Goal: Information Seeking & Learning: Learn about a topic

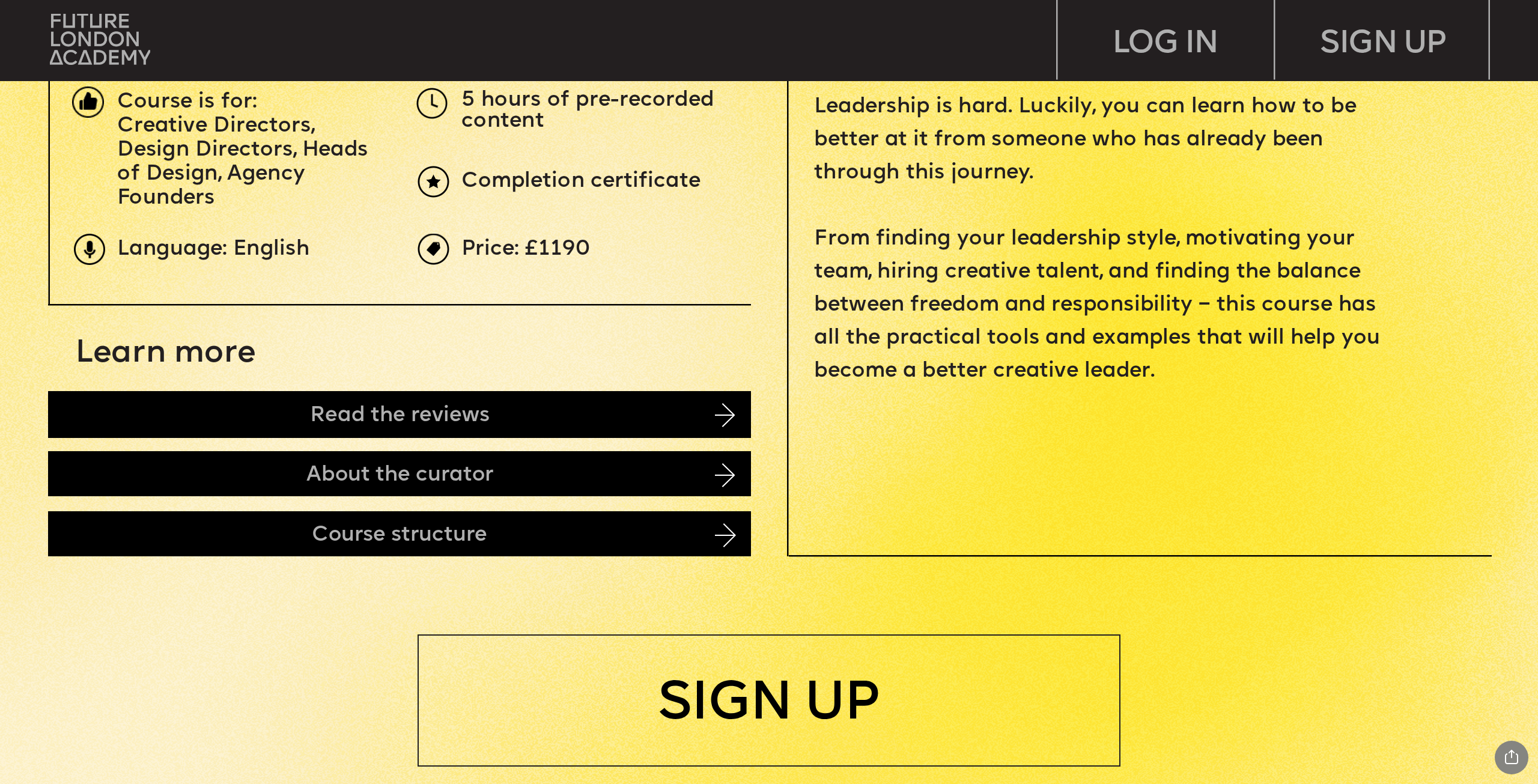
scroll to position [660, 0]
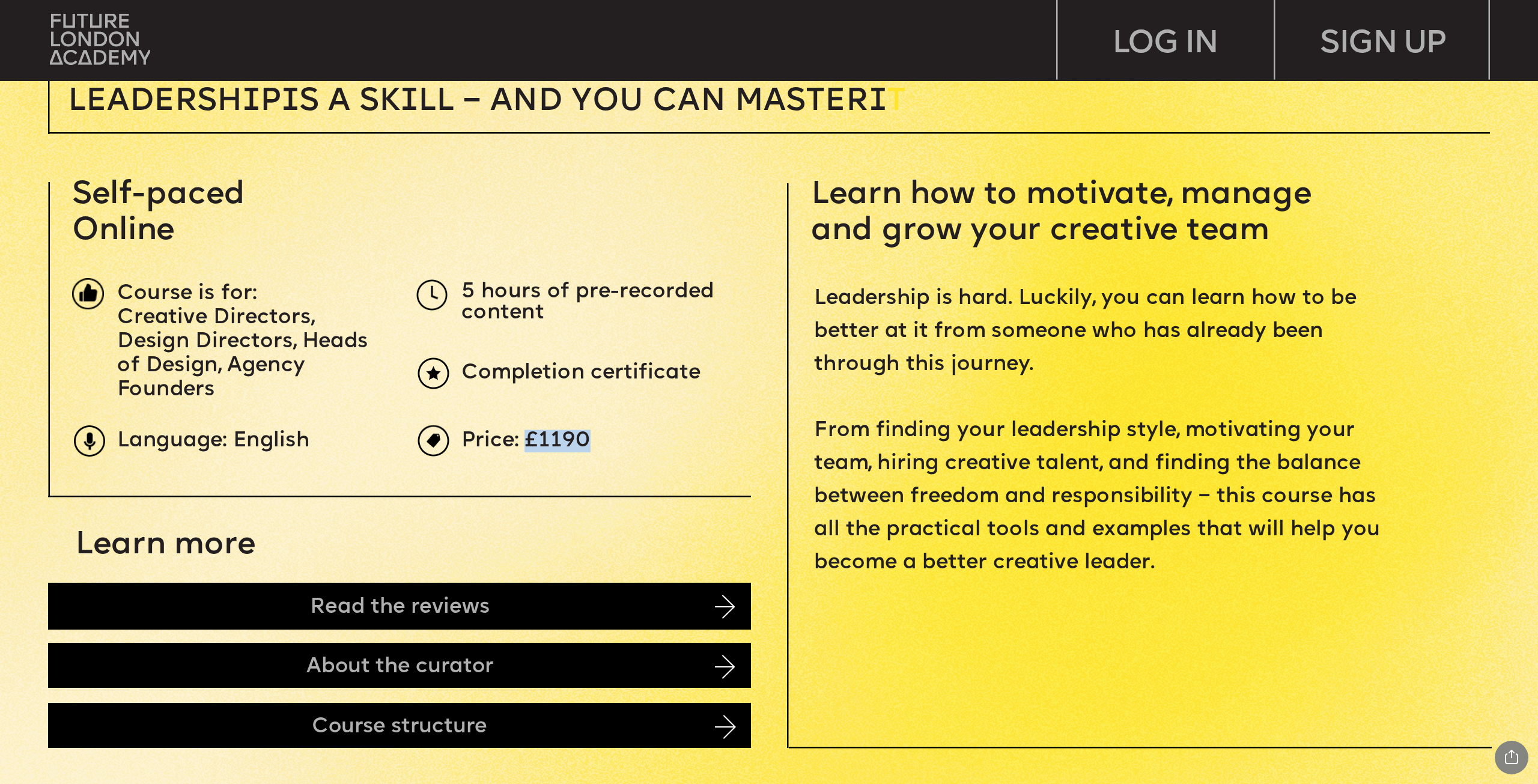
drag, startPoint x: 582, startPoint y: 436, endPoint x: 526, endPoint y: 443, distance: 56.4
click at [526, 443] on span "Price: £1190" at bounding box center [526, 441] width 129 height 23
copy span "£1190"
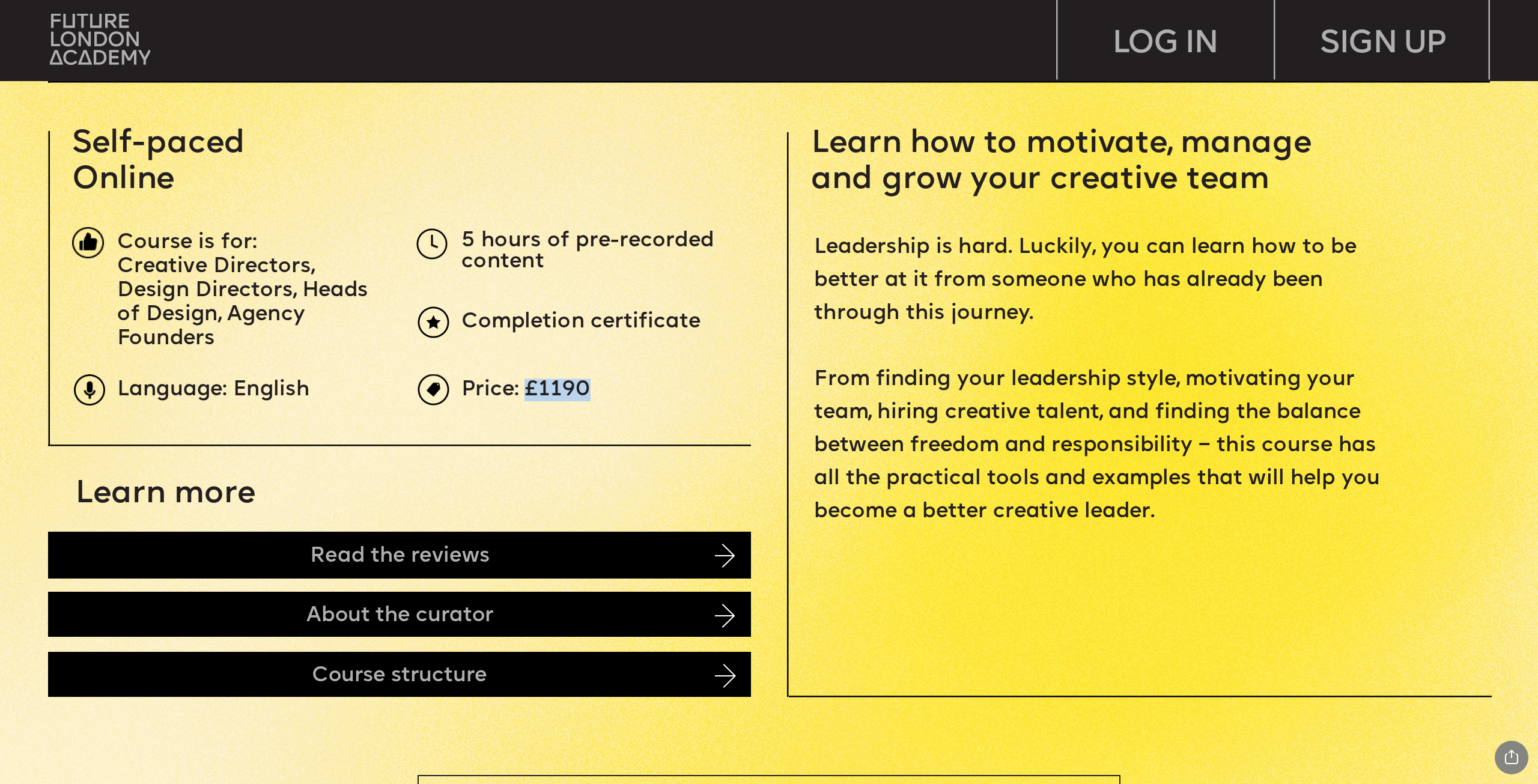
scroll to position [780, 0]
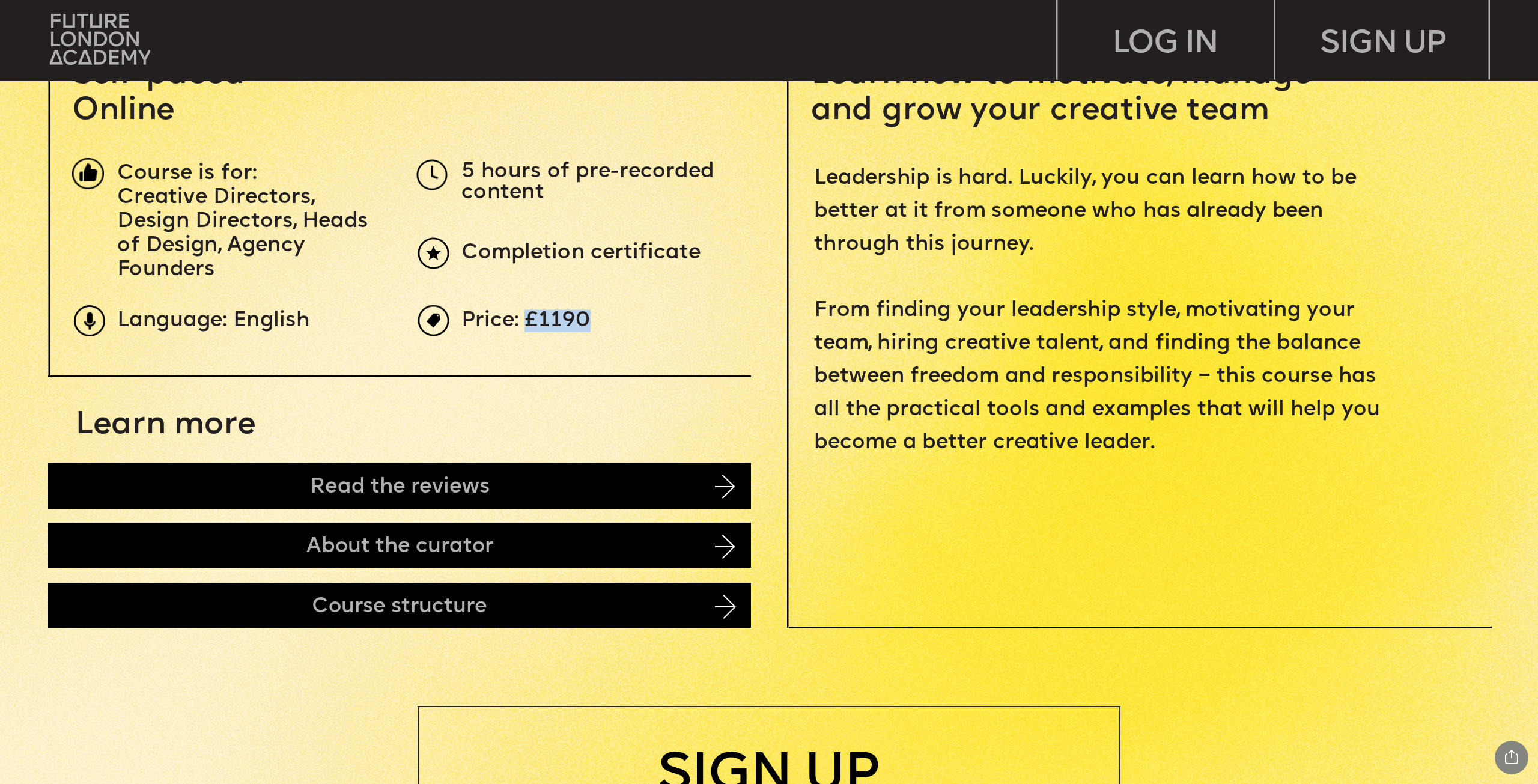
click at [589, 323] on p "Price: £1190" at bounding box center [822, 322] width 721 height 21
click at [586, 319] on span "Price: £1190" at bounding box center [526, 321] width 129 height 23
drag, startPoint x: 590, startPoint y: 317, endPoint x: 541, endPoint y: 321, distance: 49.2
click at [541, 321] on p "Price: £1190" at bounding box center [822, 322] width 721 height 21
copy span "1190"
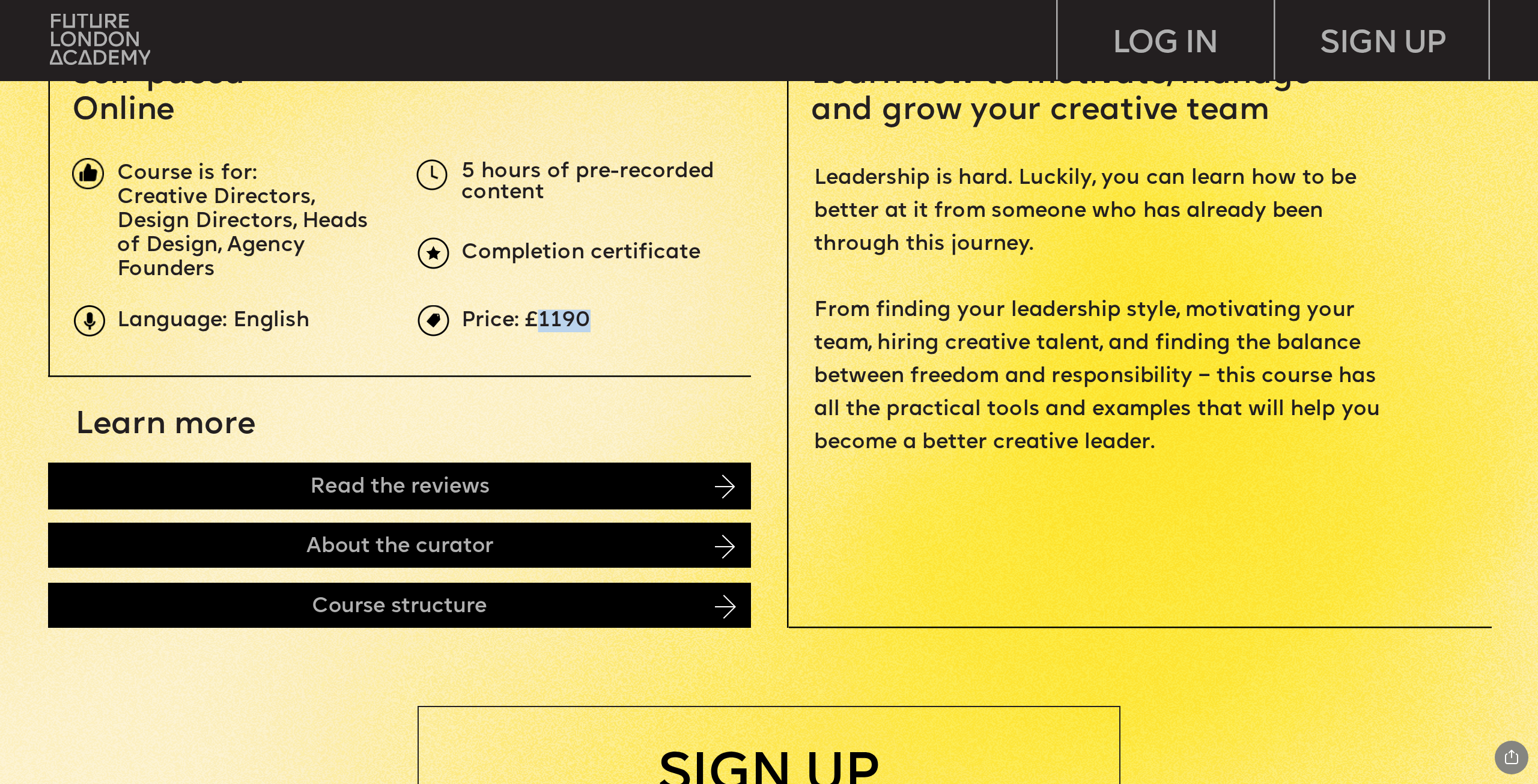
click at [586, 315] on span "Price: £1190" at bounding box center [526, 321] width 129 height 23
drag, startPoint x: 589, startPoint y: 317, endPoint x: 529, endPoint y: 317, distance: 60.0
click at [529, 317] on p "Price: £1190" at bounding box center [822, 322] width 721 height 21
copy span "£1190"
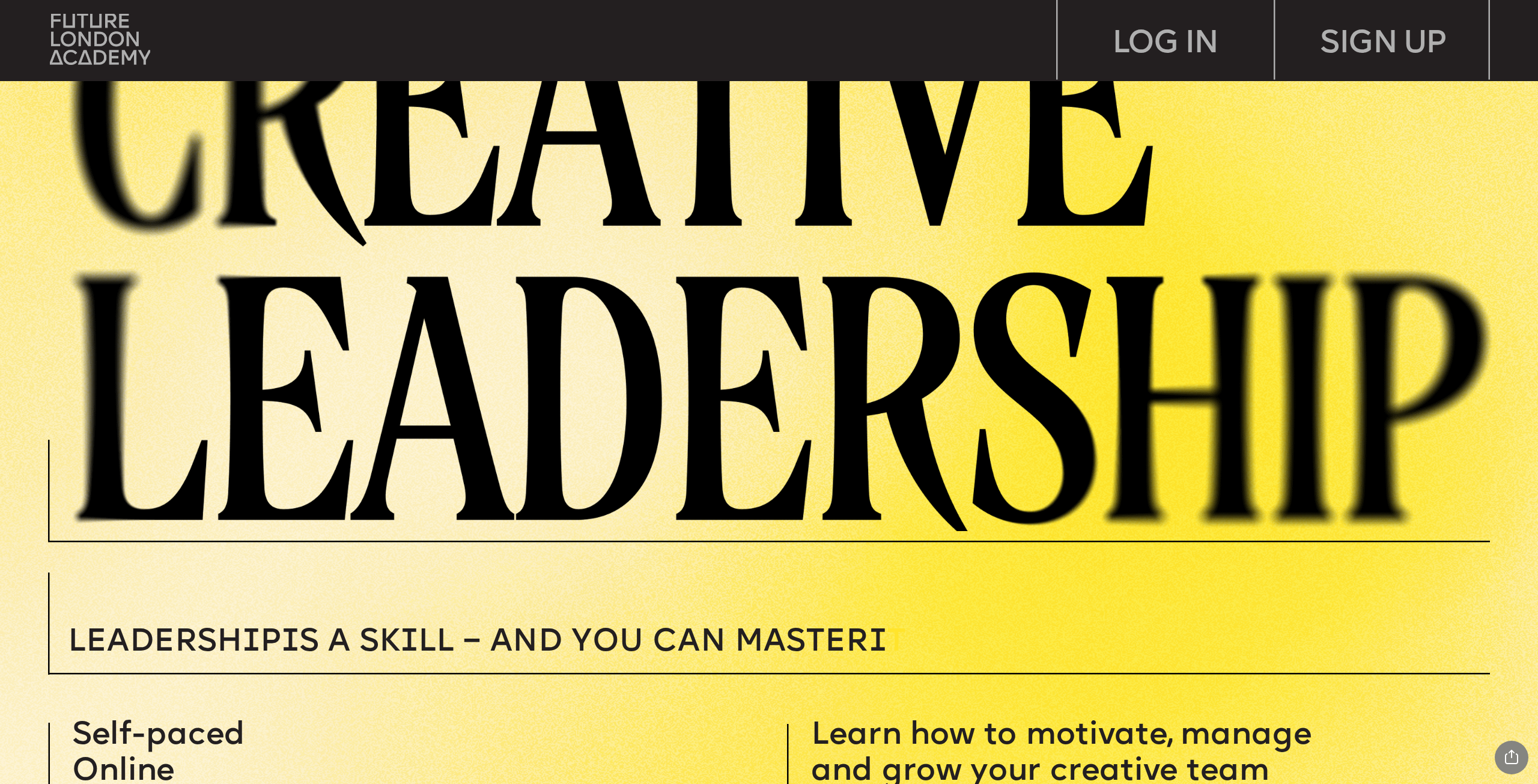
scroll to position [0, 0]
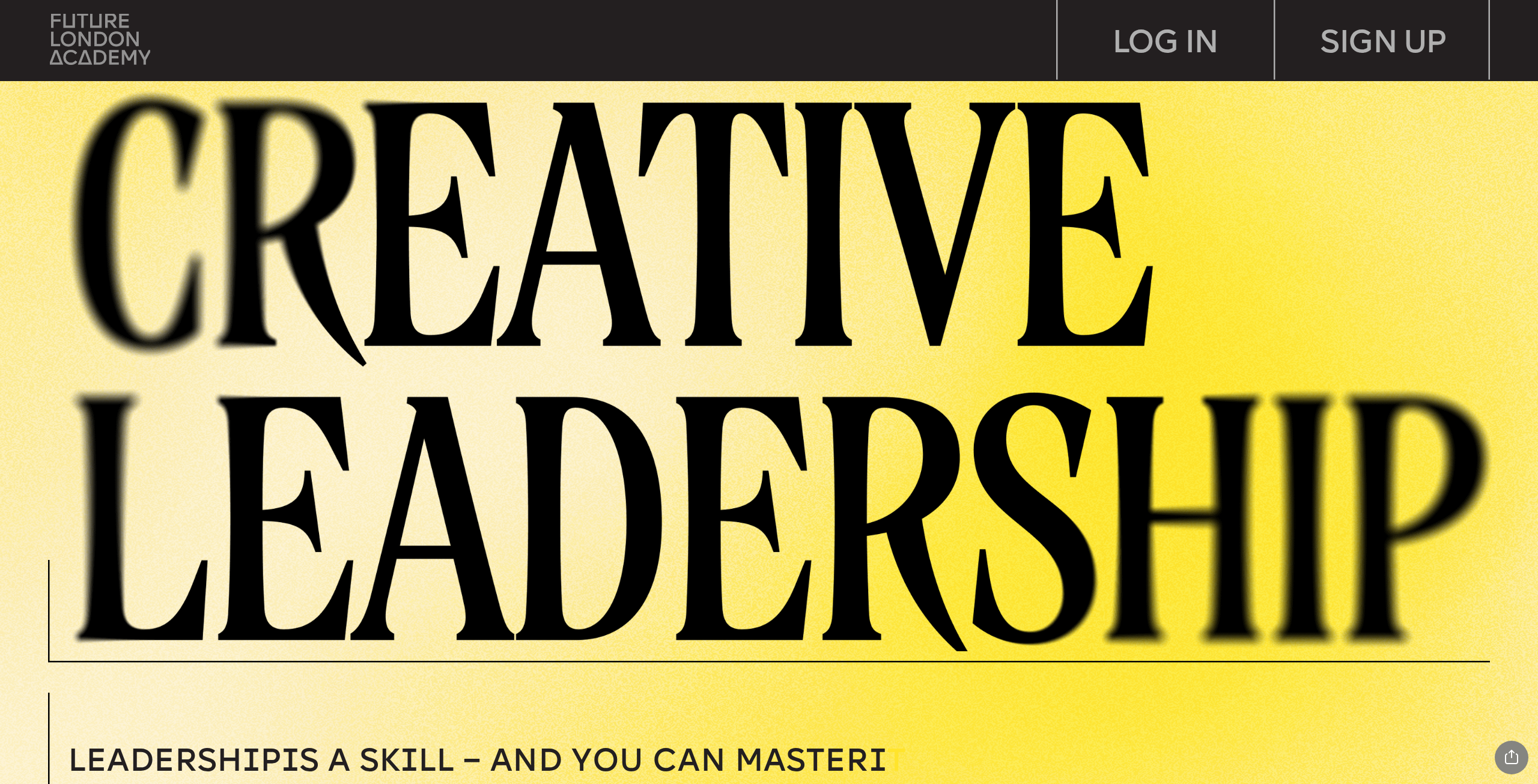
click at [116, 41] on img at bounding box center [100, 39] width 101 height 51
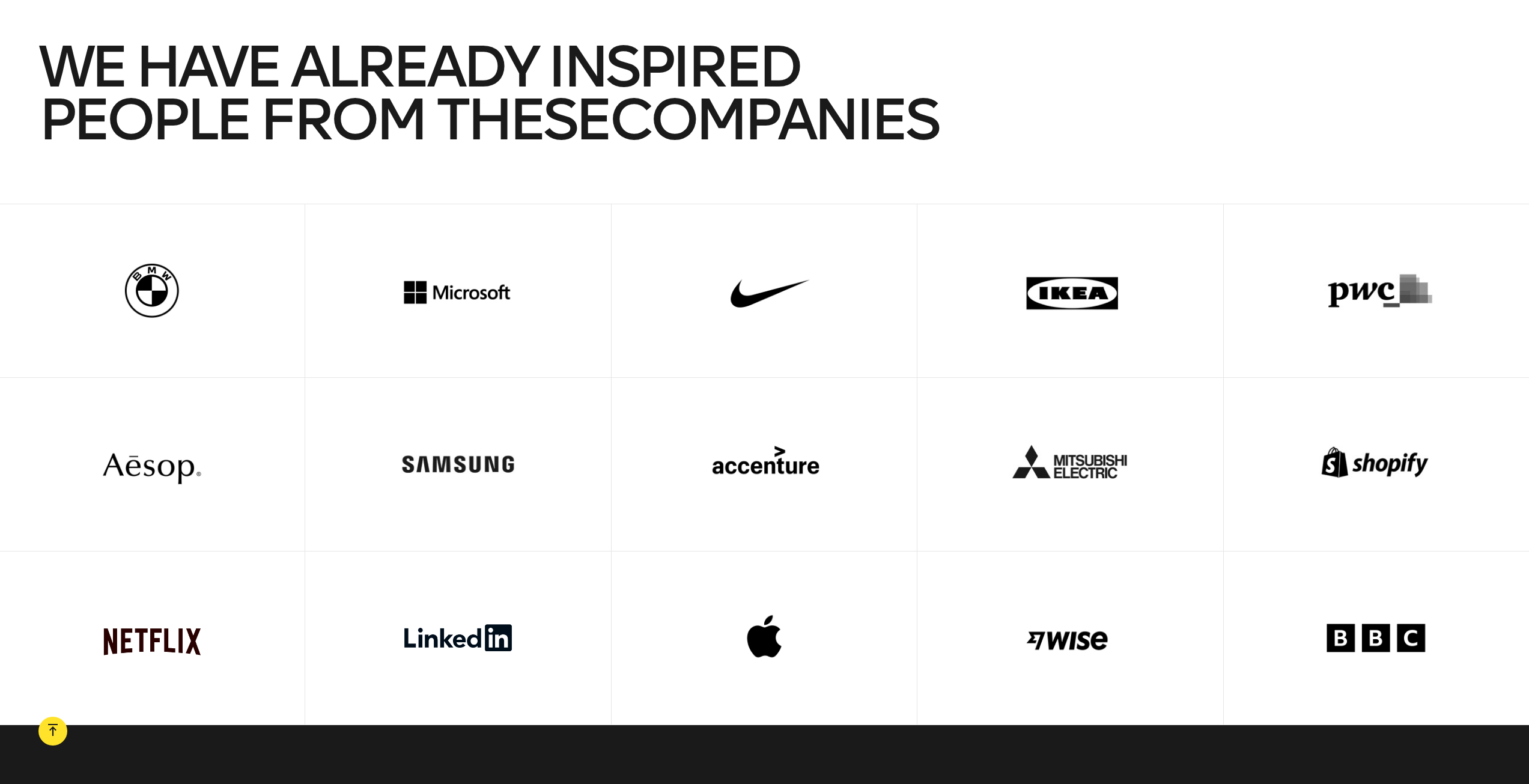
scroll to position [4675, 0]
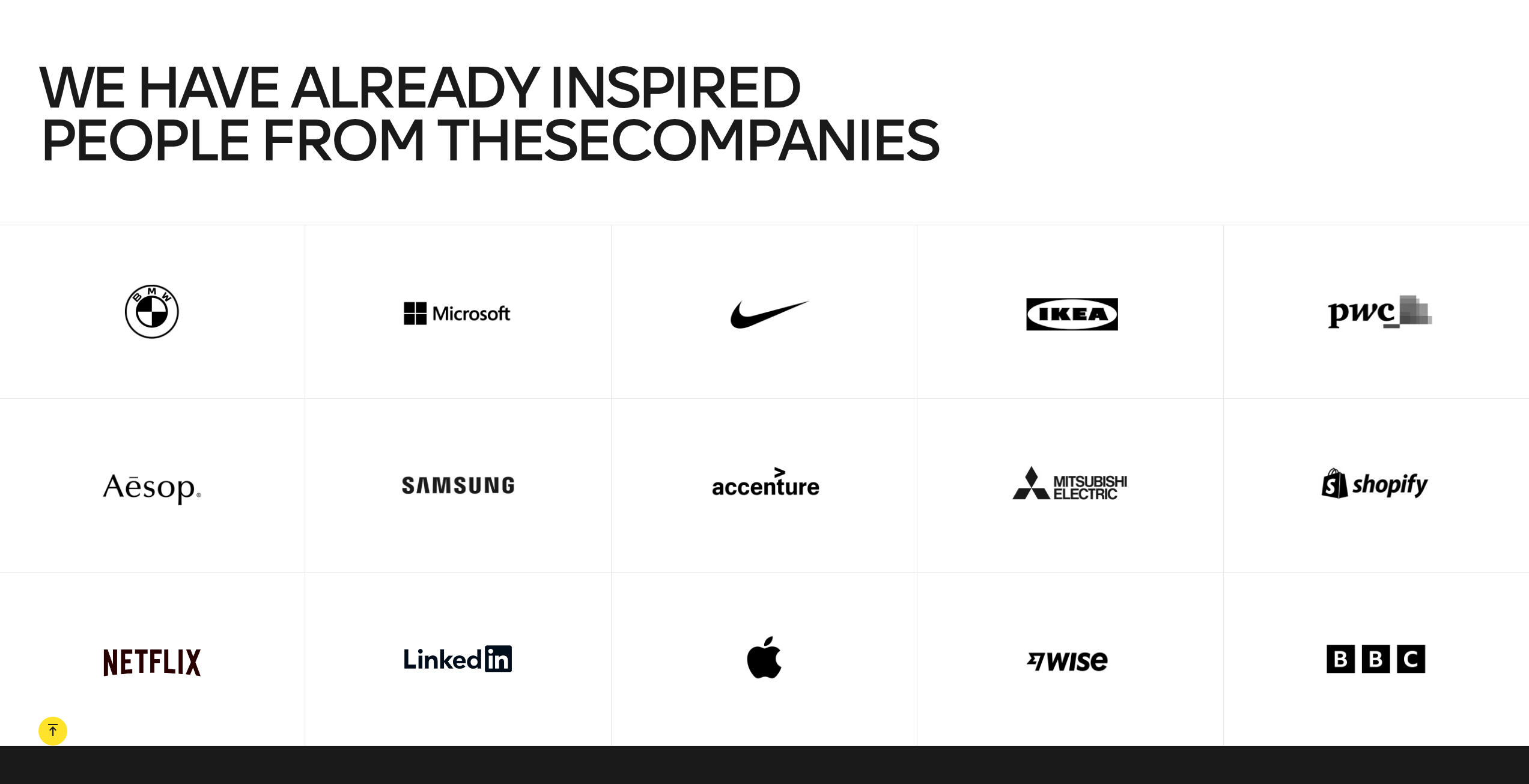
click at [152, 303] on div at bounding box center [152, 311] width 229 height 173
